Goal: Navigation & Orientation: Find specific page/section

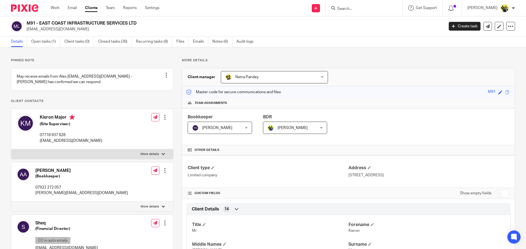
click at [351, 4] on div at bounding box center [364, 8] width 77 height 16
click at [350, 7] on input "Search" at bounding box center [360, 9] width 49 height 5
click at [352, 8] on input "Search" at bounding box center [360, 9] width 49 height 5
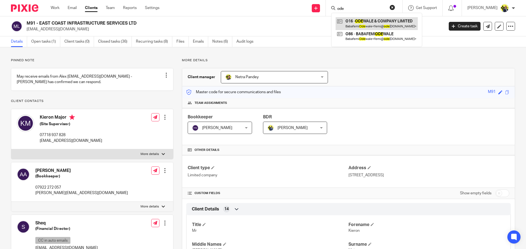
type input "ode"
click at [375, 25] on link at bounding box center [376, 23] width 82 height 13
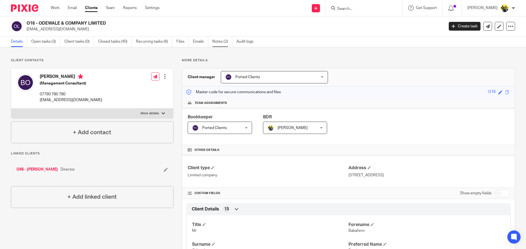
click at [214, 45] on link "Notes (2)" at bounding box center [222, 41] width 20 height 11
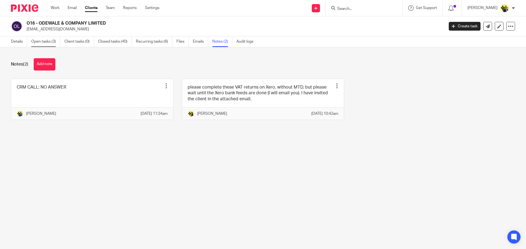
click at [47, 44] on link "Open tasks (3)" at bounding box center [45, 41] width 29 height 11
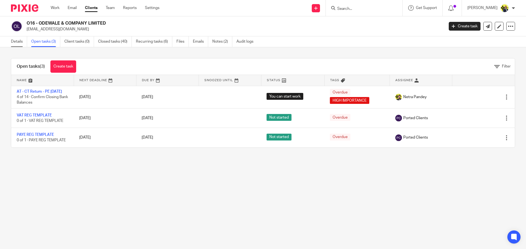
click at [17, 39] on link "Details" at bounding box center [19, 41] width 16 height 11
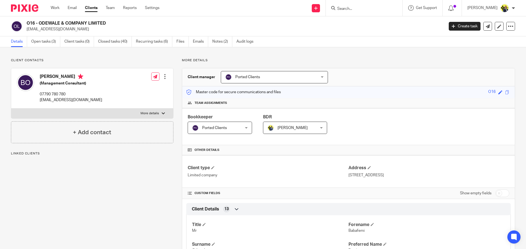
click at [24, 8] on img at bounding box center [24, 7] width 27 height 7
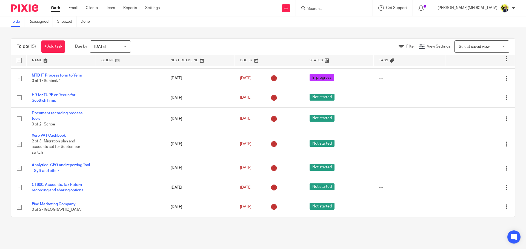
scroll to position [166, 0]
click at [350, 7] on input "Search" at bounding box center [331, 9] width 49 height 5
type input "t9"
drag, startPoint x: 360, startPoint y: 25, endPoint x: 354, endPoint y: 23, distance: 6.5
click at [354, 23] on link at bounding box center [352, 25] width 93 height 17
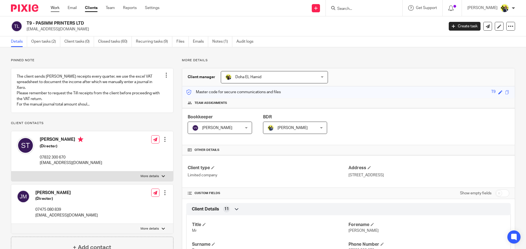
click at [54, 7] on link "Work" at bounding box center [55, 7] width 9 height 5
